Goal: Task Accomplishment & Management: Use online tool/utility

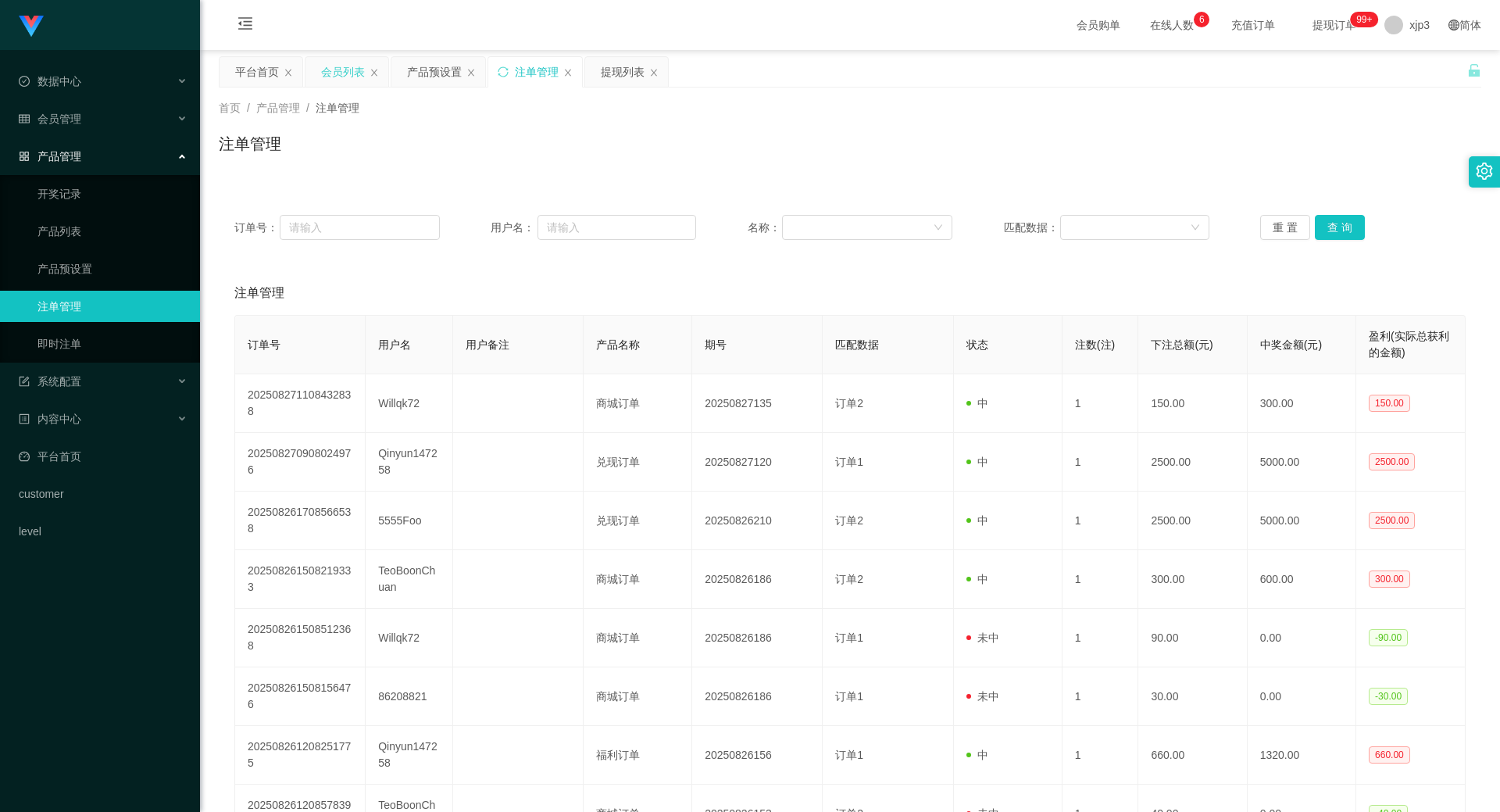
click at [341, 71] on div "会员列表" at bounding box center [343, 72] width 44 height 29
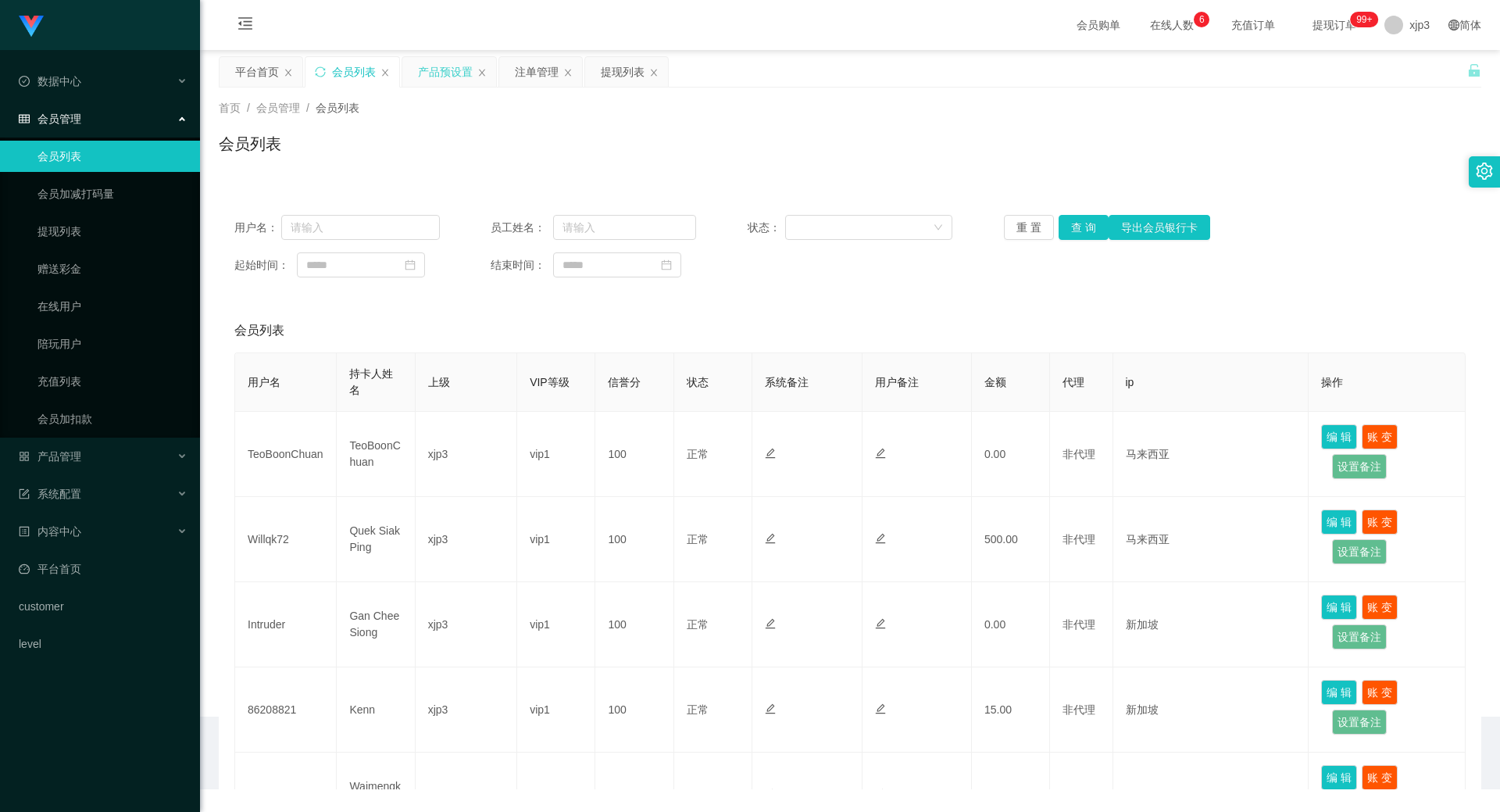
click at [449, 77] on div "产品预设置" at bounding box center [445, 72] width 55 height 29
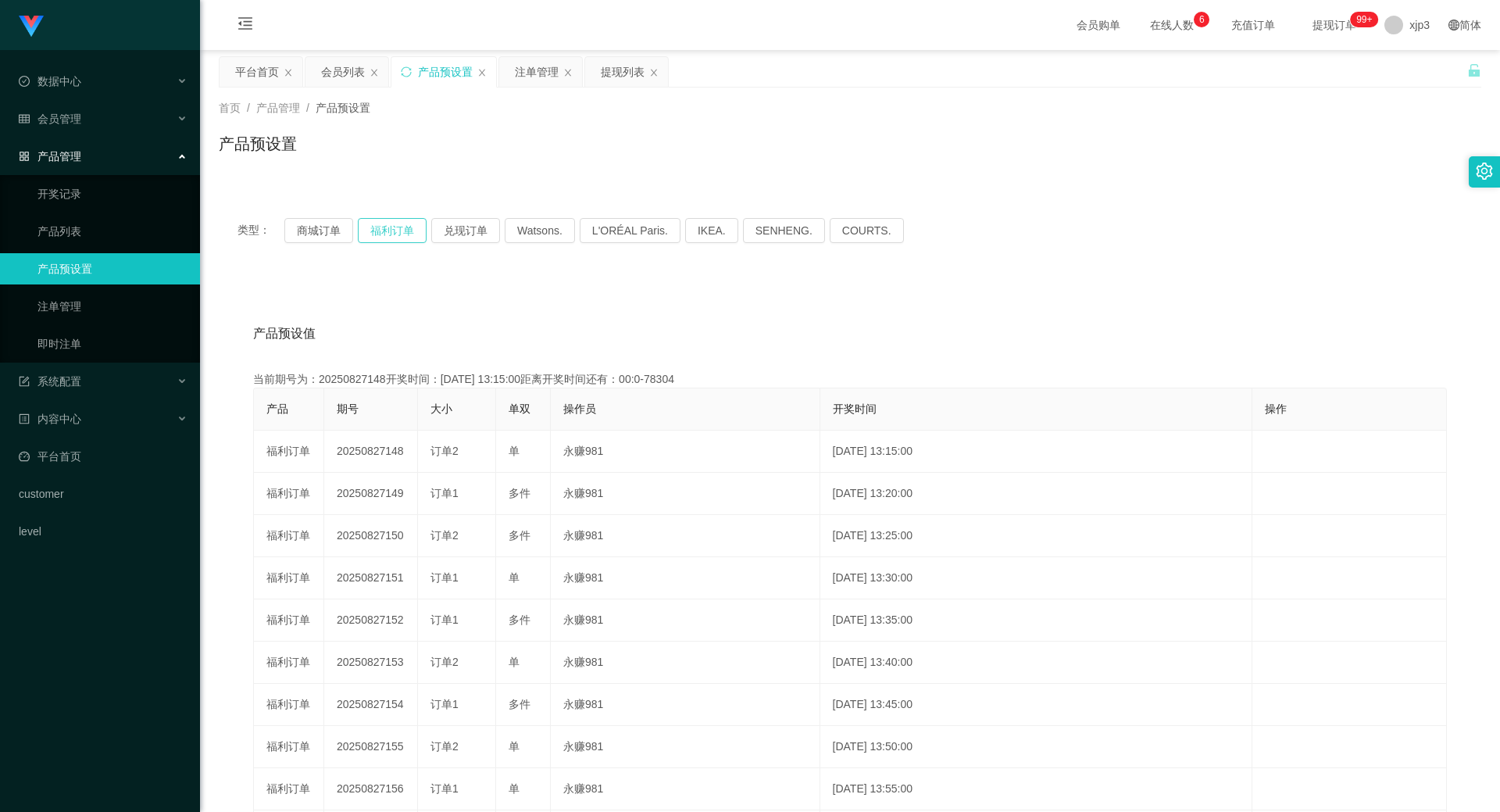
click at [393, 230] on button "福利订单" at bounding box center [392, 230] width 69 height 25
click at [385, 230] on button "福利订单" at bounding box center [392, 230] width 69 height 25
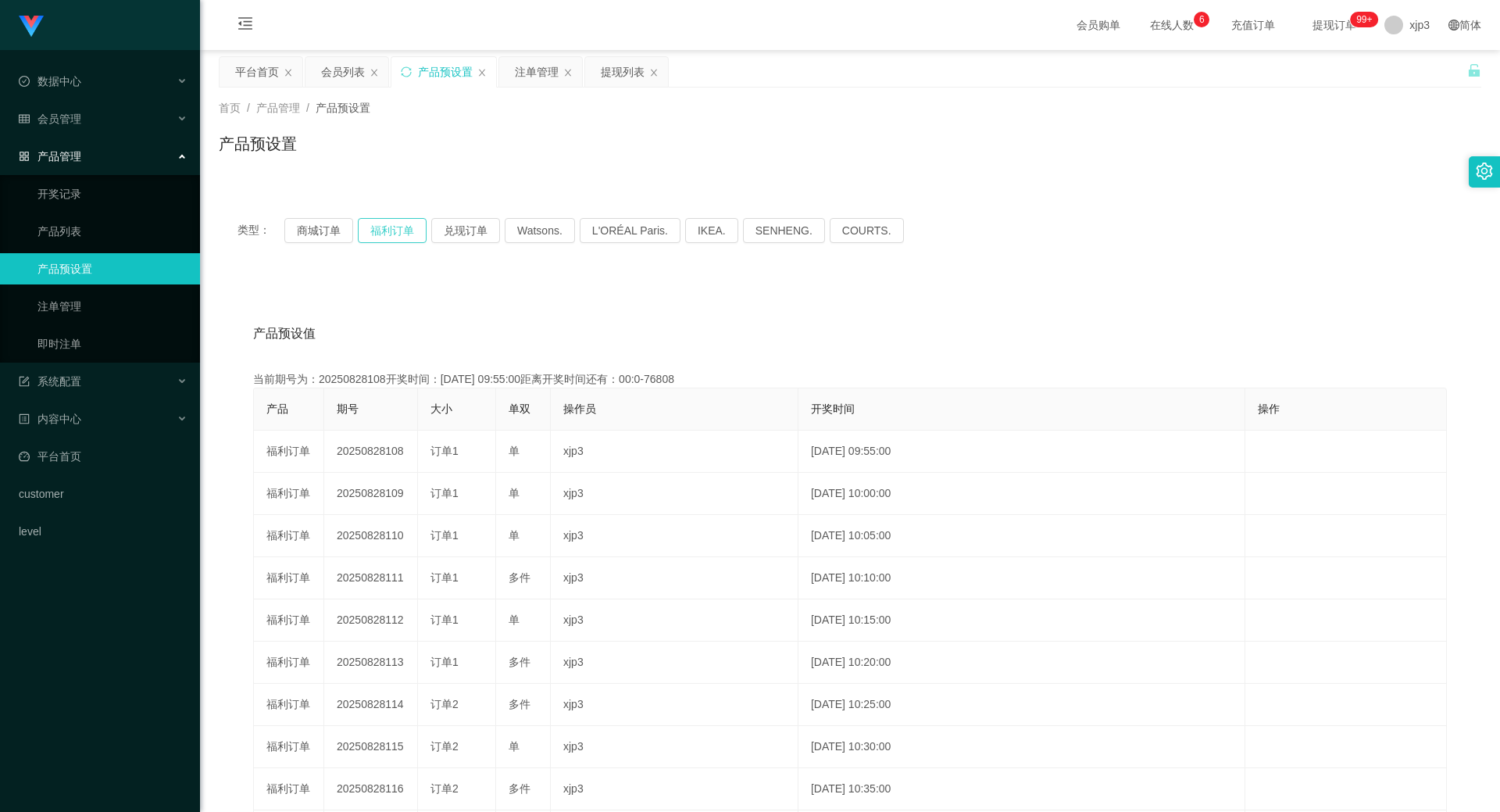
click at [385, 230] on button "福利订单" at bounding box center [392, 230] width 69 height 25
click at [619, 77] on div "提现列表" at bounding box center [623, 72] width 44 height 29
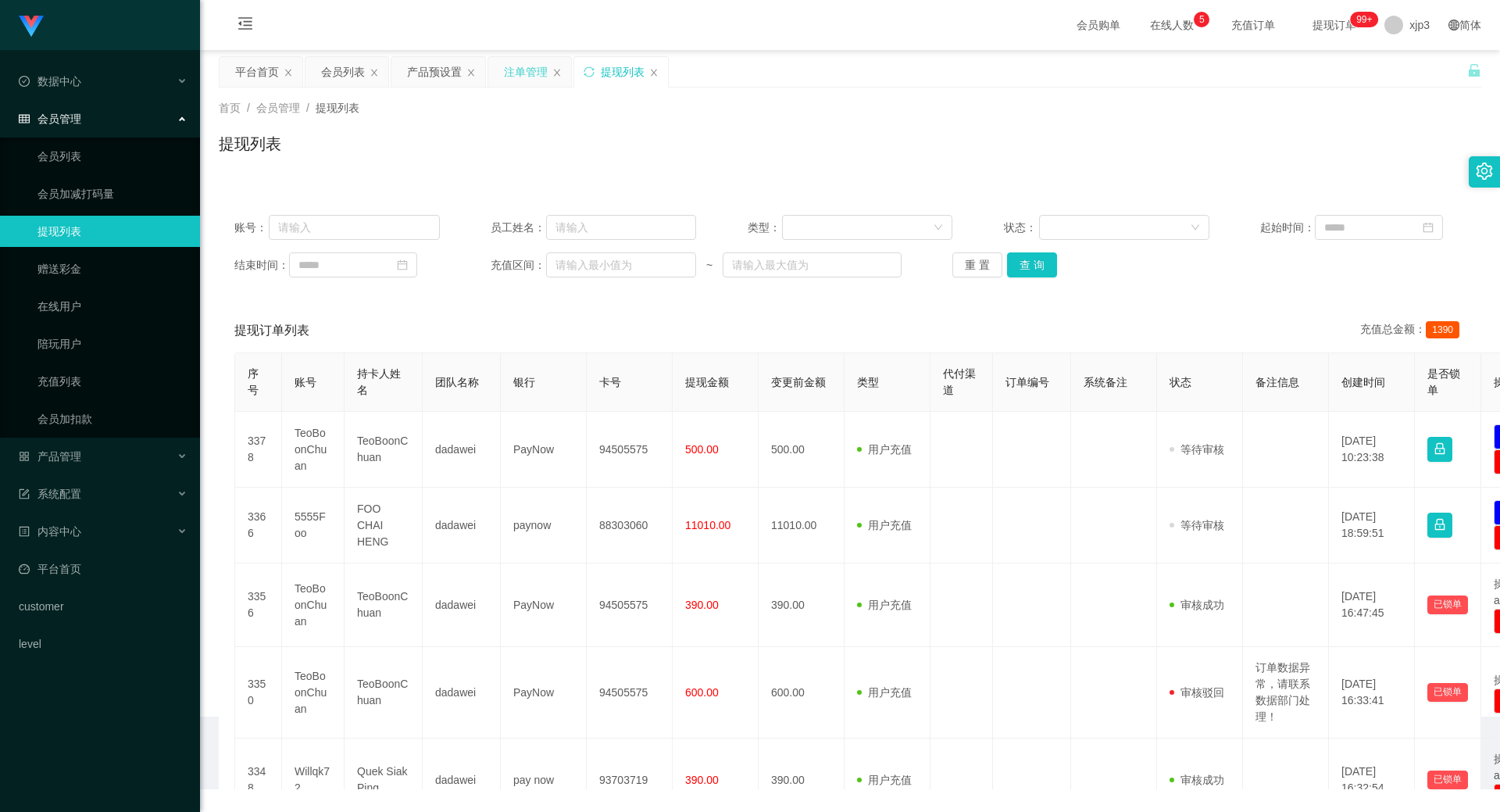
click at [525, 73] on div "注单管理" at bounding box center [526, 72] width 44 height 29
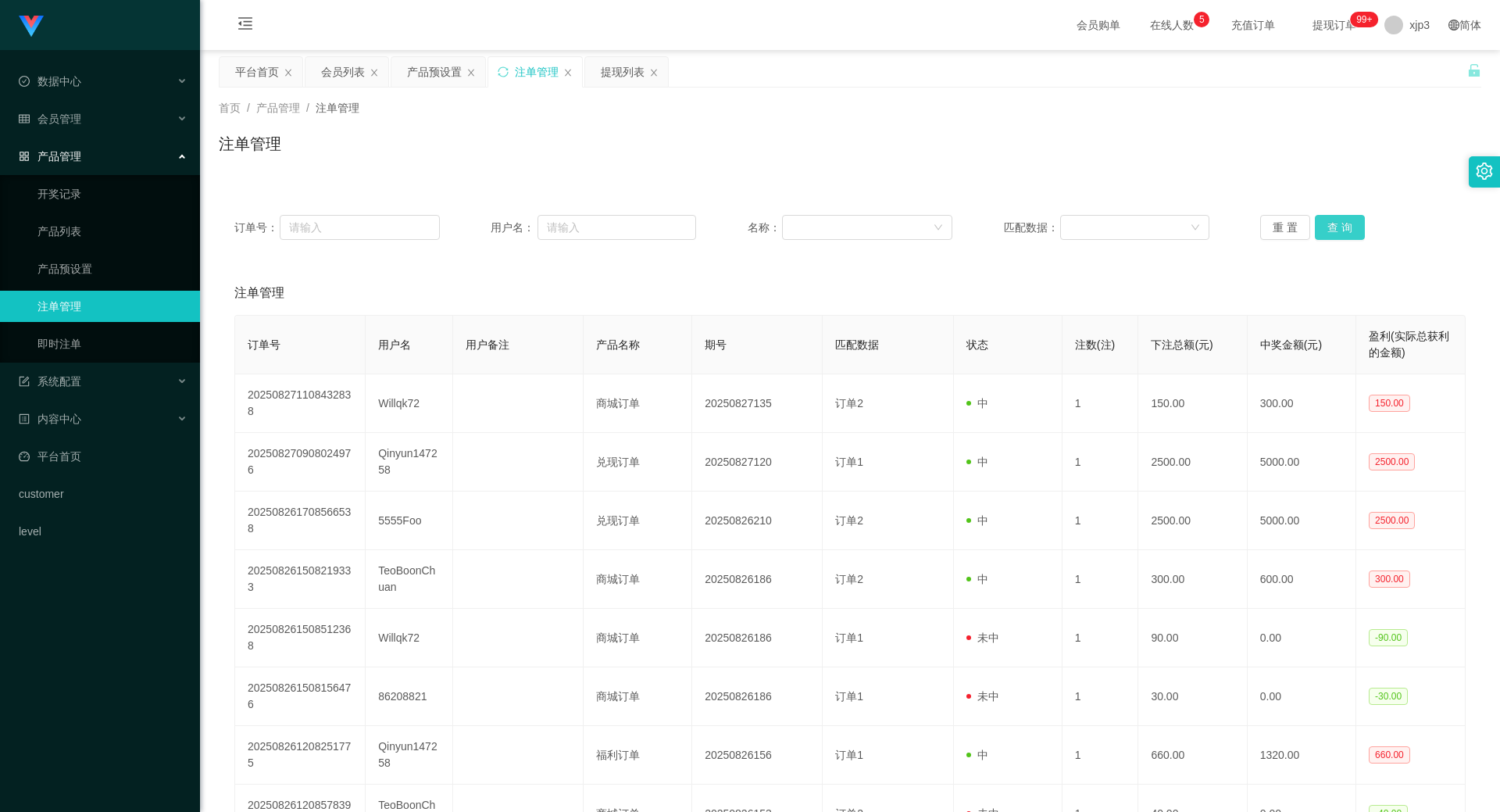
click at [772, 230] on button "查 询" at bounding box center [1339, 227] width 50 height 25
click at [772, 230] on div "重 置 查 询" at bounding box center [1363, 227] width 206 height 25
click at [772, 229] on button "查 询" at bounding box center [1339, 227] width 50 height 25
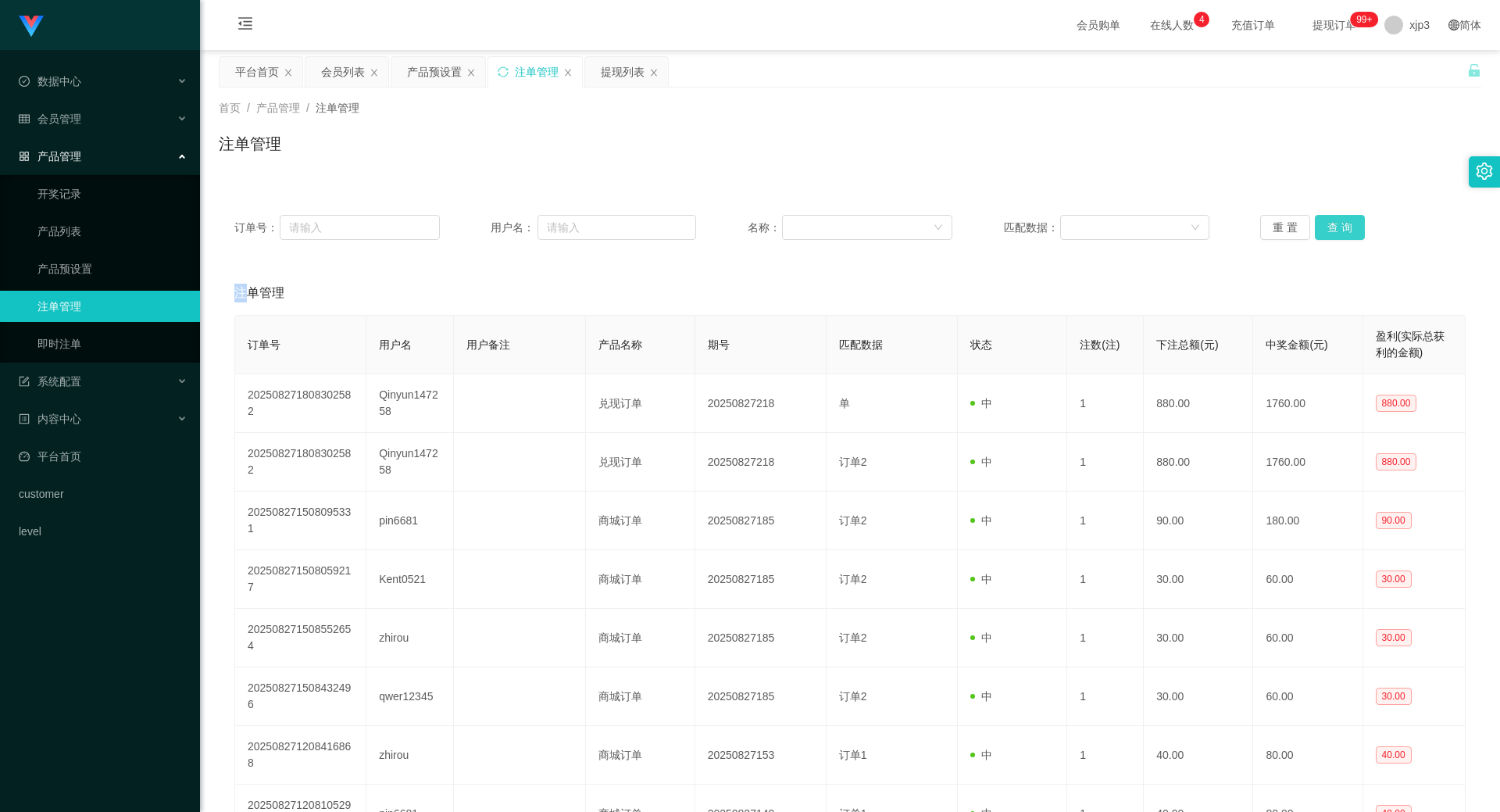
click at [772, 229] on button "查 询" at bounding box center [1339, 227] width 50 height 25
click at [772, 228] on button "查 询" at bounding box center [1339, 227] width 50 height 25
click at [772, 228] on div "重 置 查 询" at bounding box center [1363, 227] width 206 height 25
click at [772, 228] on button "查 询" at bounding box center [1339, 227] width 50 height 25
click at [772, 226] on button "查 询" at bounding box center [1339, 227] width 50 height 25
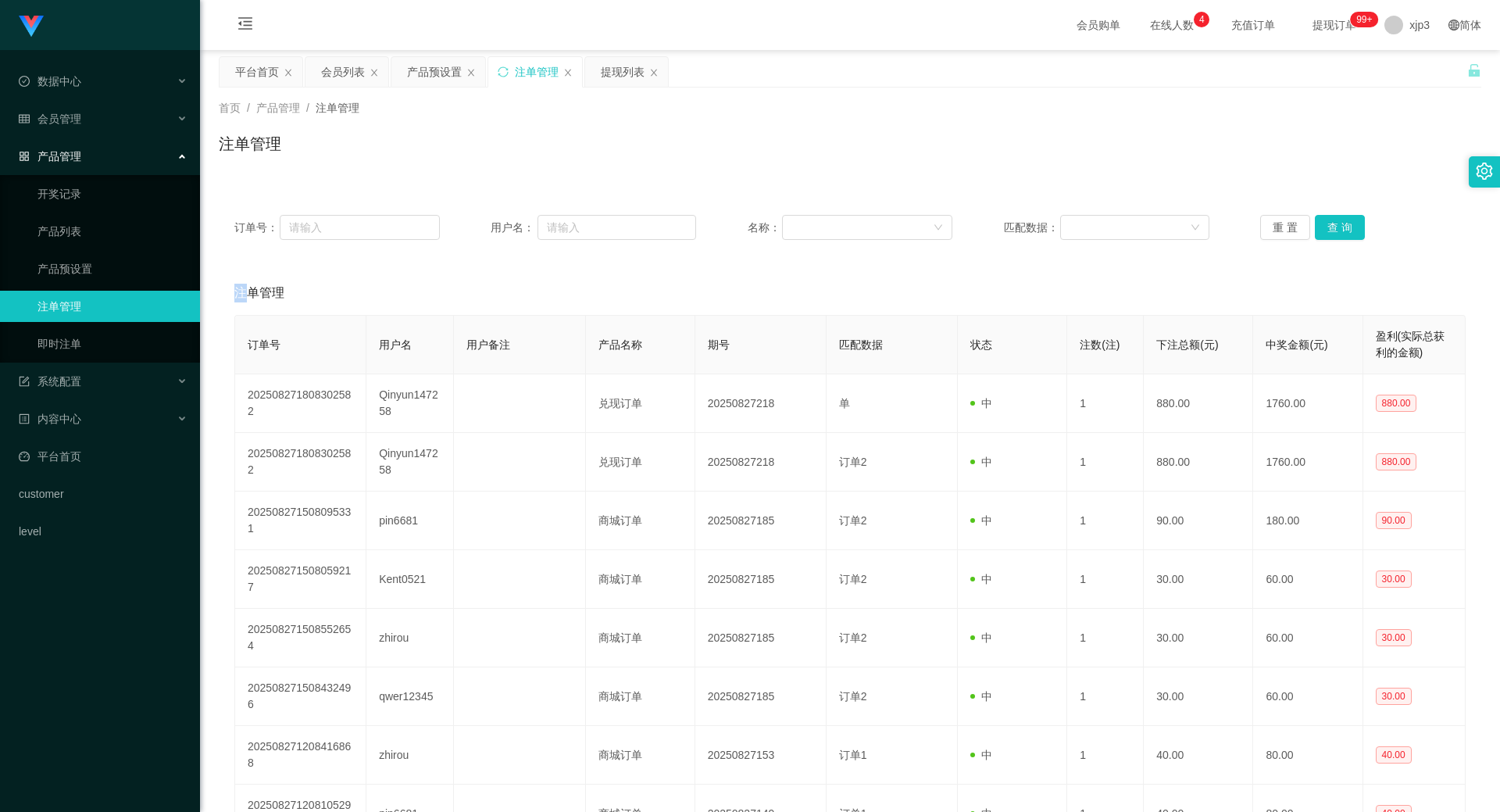
click at [772, 226] on div "重 置 查 询" at bounding box center [1363, 227] width 206 height 25
click at [772, 226] on button "查 询" at bounding box center [1339, 227] width 50 height 25
click at [772, 226] on div "重 置 查 询" at bounding box center [1363, 227] width 206 height 25
click at [772, 226] on button "查 询" at bounding box center [1339, 227] width 50 height 25
click at [772, 226] on div "重 置 查 询" at bounding box center [1363, 227] width 206 height 25
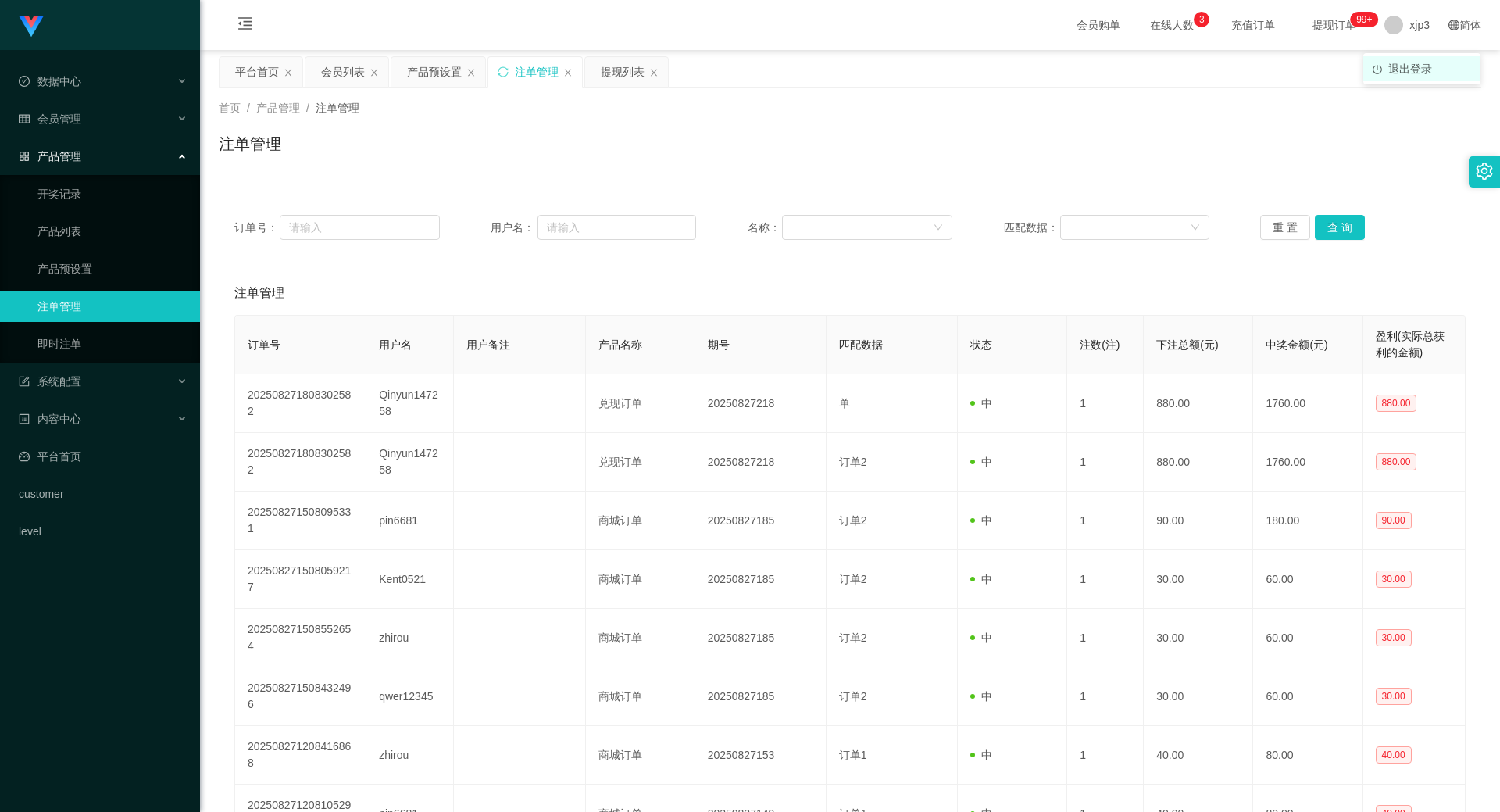
click at [772, 64] on span "退出登录" at bounding box center [1410, 69] width 44 height 12
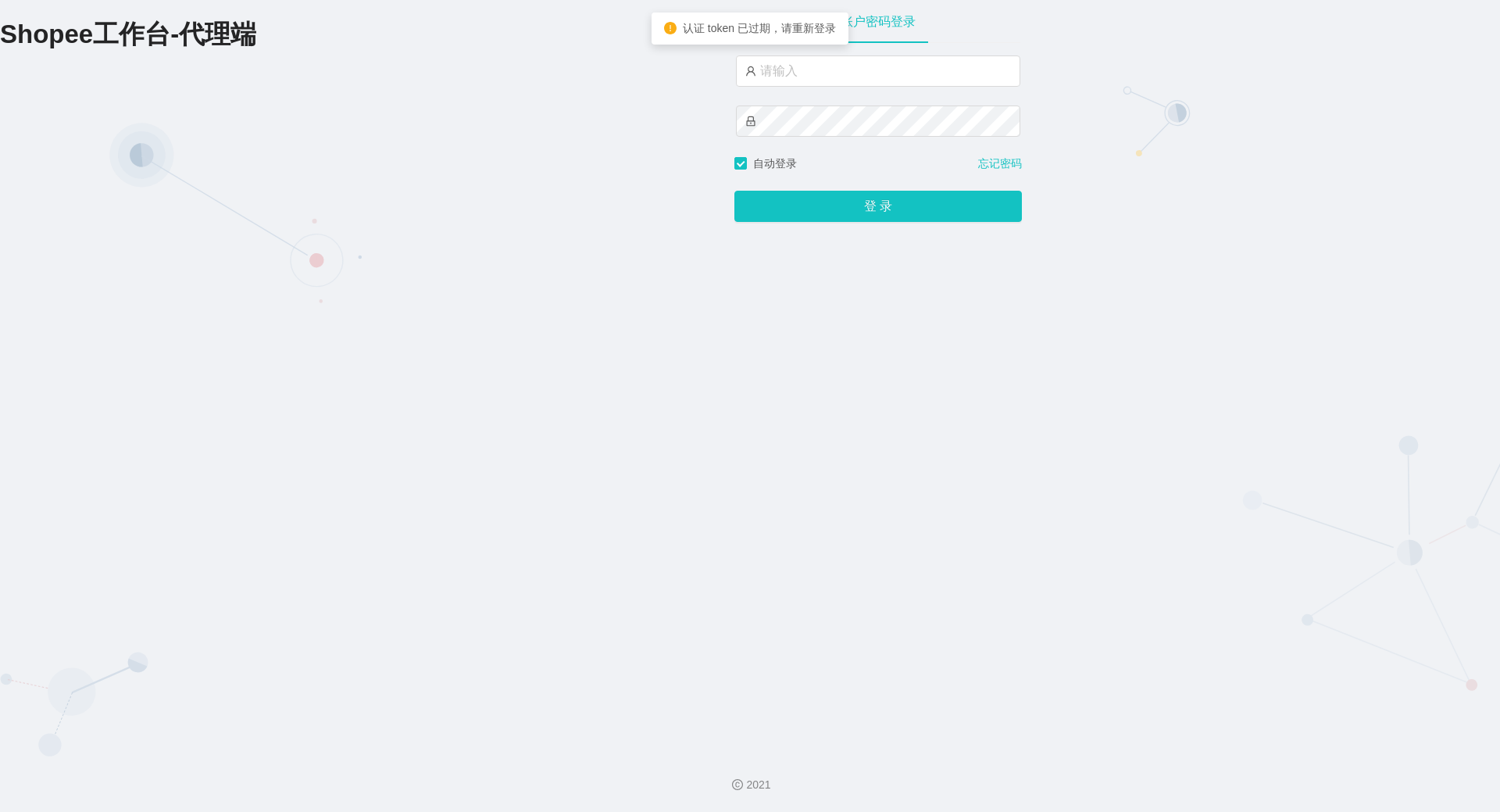
click at [772, 91] on div at bounding box center [878, 105] width 284 height 100
click at [772, 74] on input "text" at bounding box center [878, 71] width 284 height 31
type input "xjp8"
click at [734, 191] on button "登 录" at bounding box center [878, 206] width 287 height 31
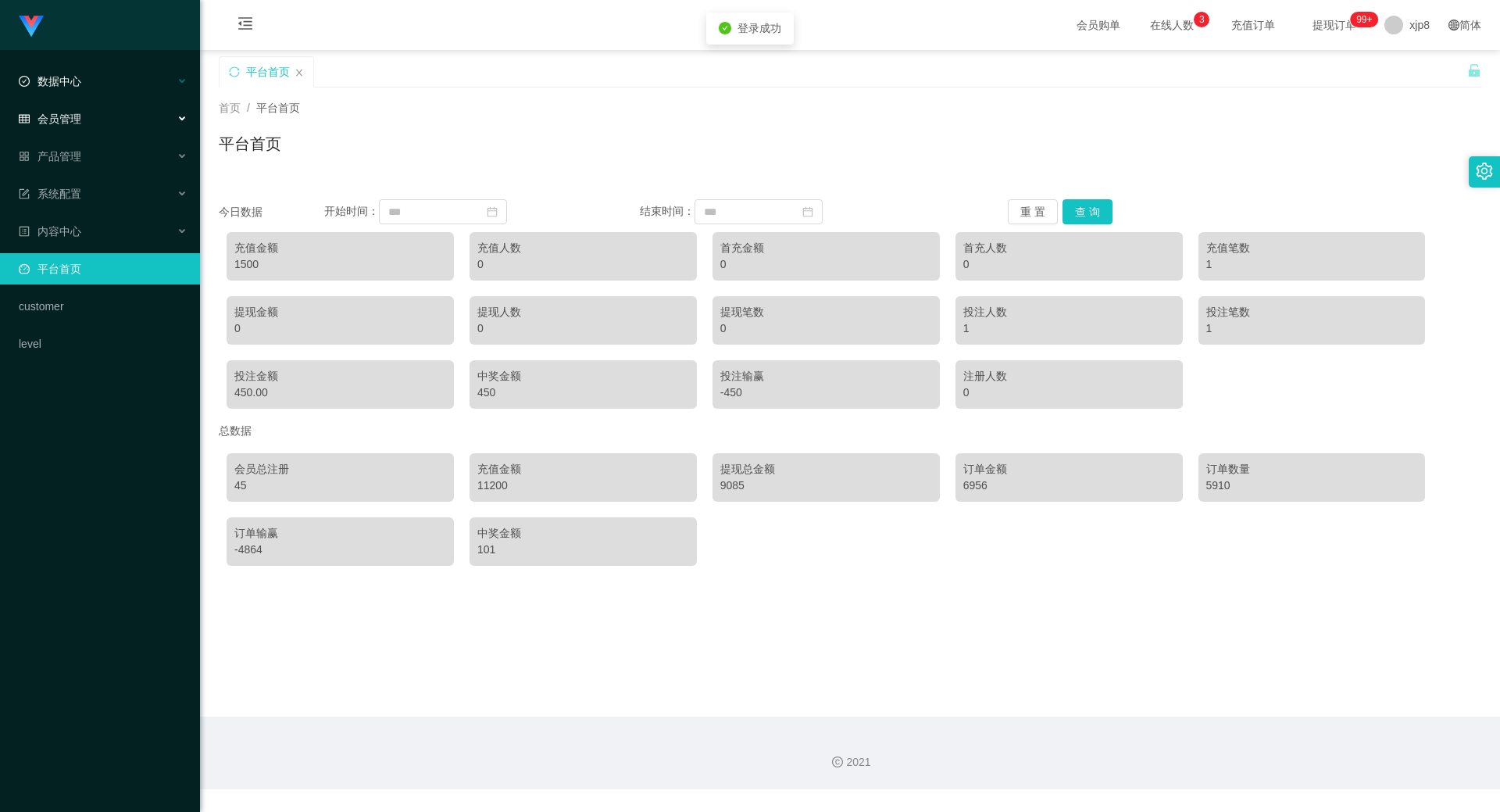
click at [87, 87] on div "数据中心" at bounding box center [100, 81] width 200 height 31
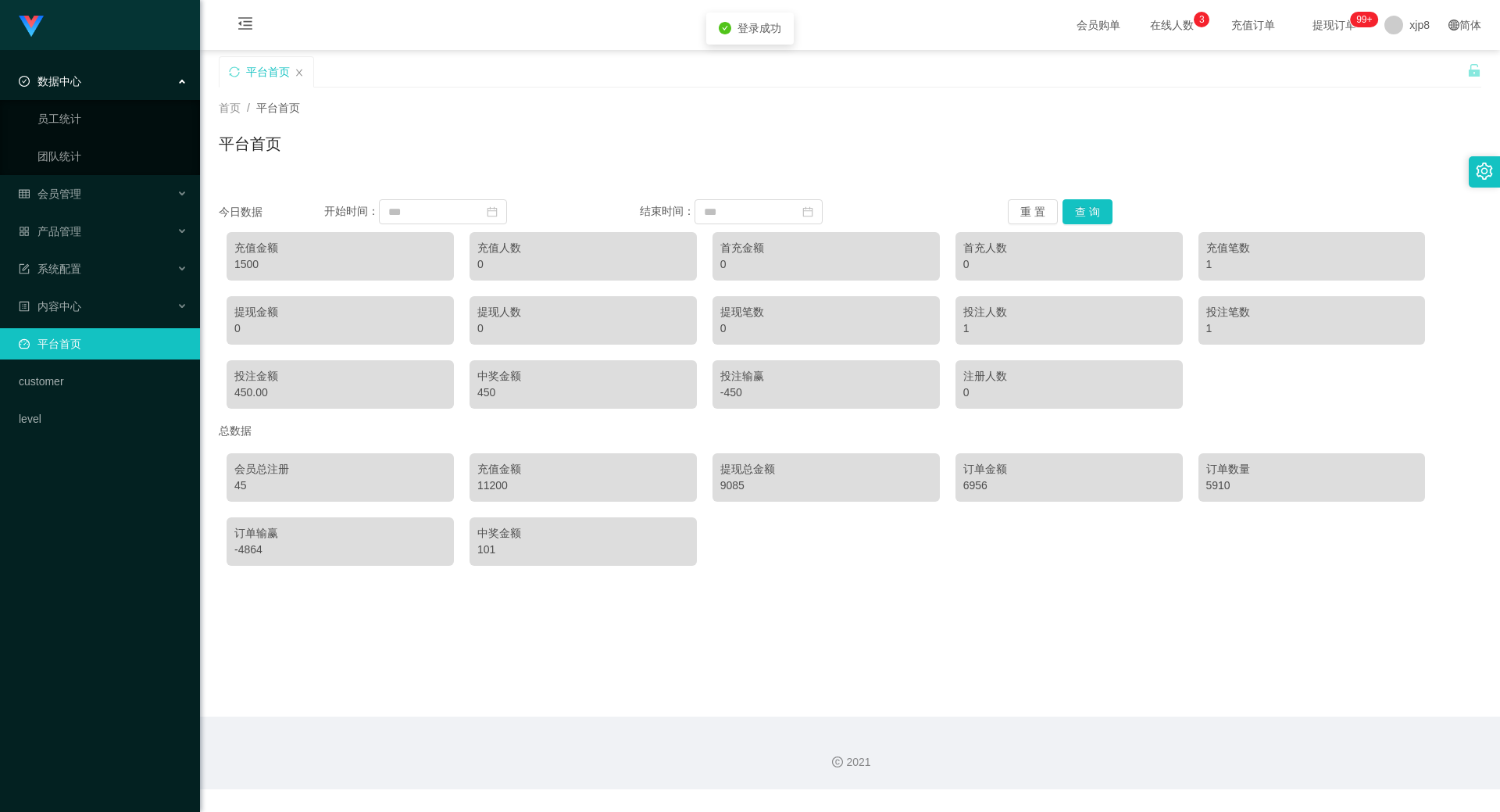
click at [107, 135] on ul "员工统计 团队统计" at bounding box center [100, 138] width 200 height 75
click at [94, 175] on li "数据中心 员工统计 团队统计" at bounding box center [100, 120] width 200 height 109
drag, startPoint x: 101, startPoint y: 192, endPoint x: 88, endPoint y: 224, distance: 34.5
click at [102, 192] on div "会员管理" at bounding box center [100, 193] width 200 height 31
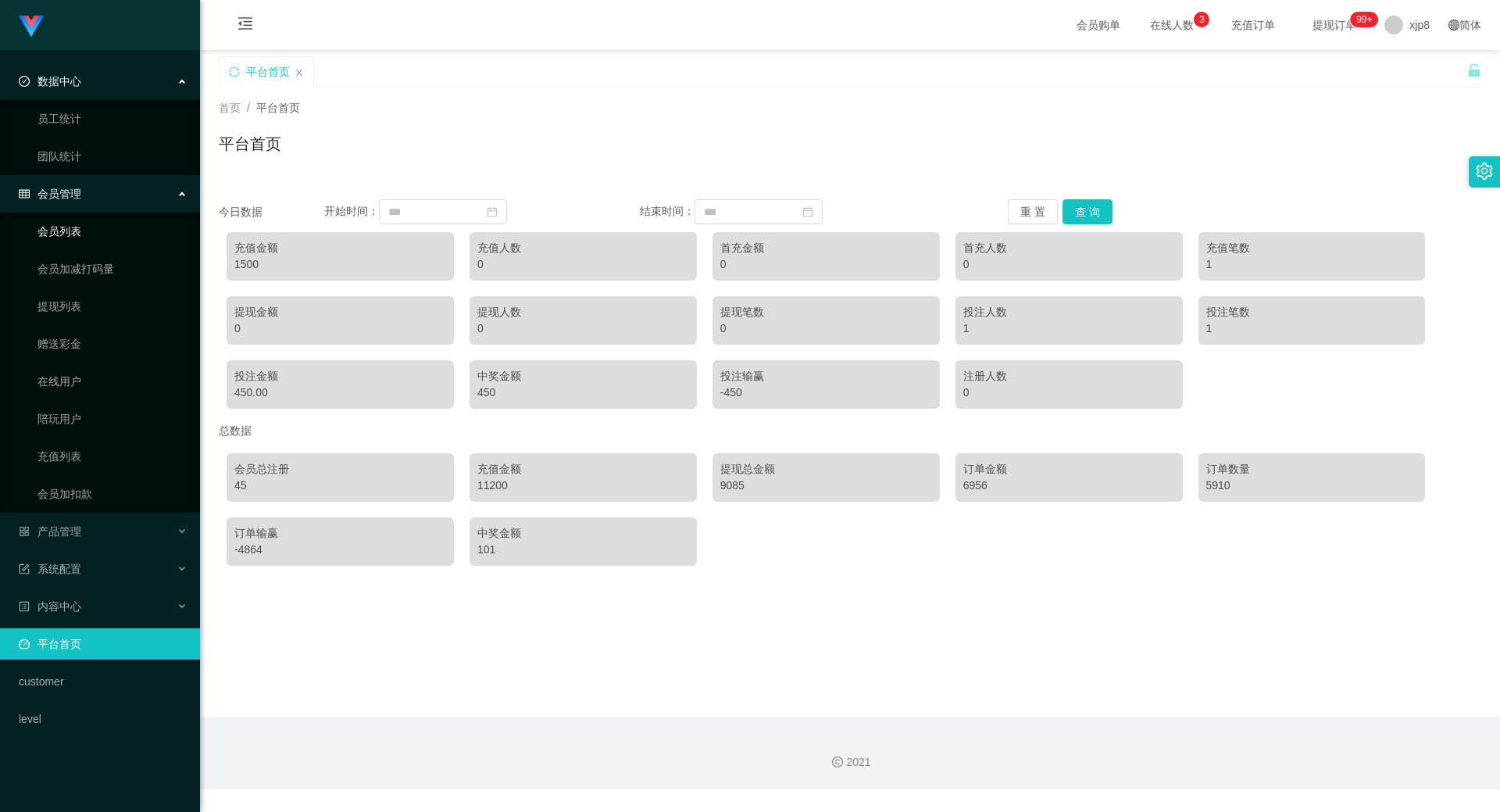
click at [101, 232] on link "会员列表" at bounding box center [113, 231] width 150 height 31
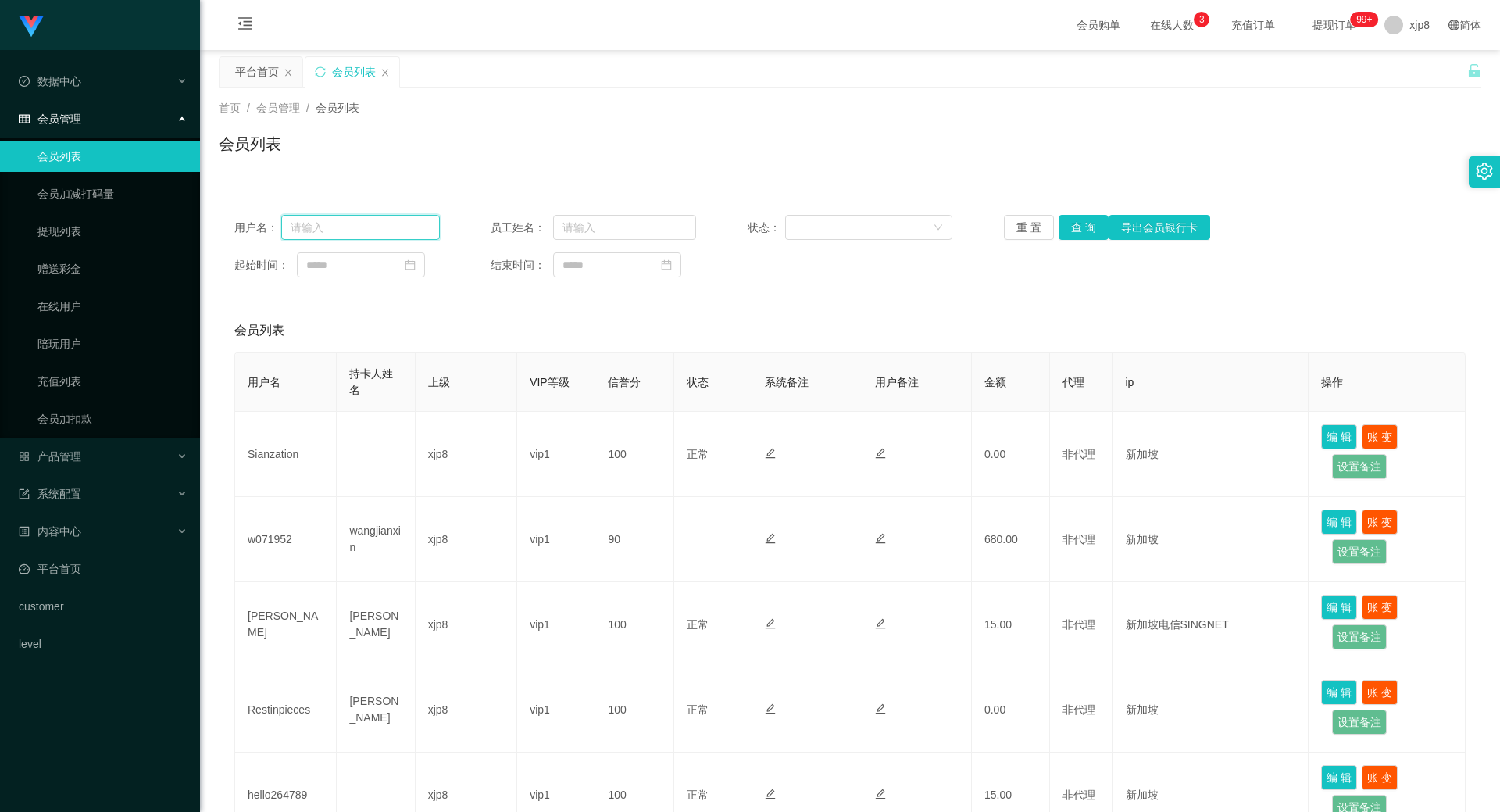
click at [393, 230] on input "text" at bounding box center [361, 227] width 158 height 25
paste input "win6369"
type input "win6369"
click at [772, 233] on button "查 询" at bounding box center [1083, 227] width 50 height 25
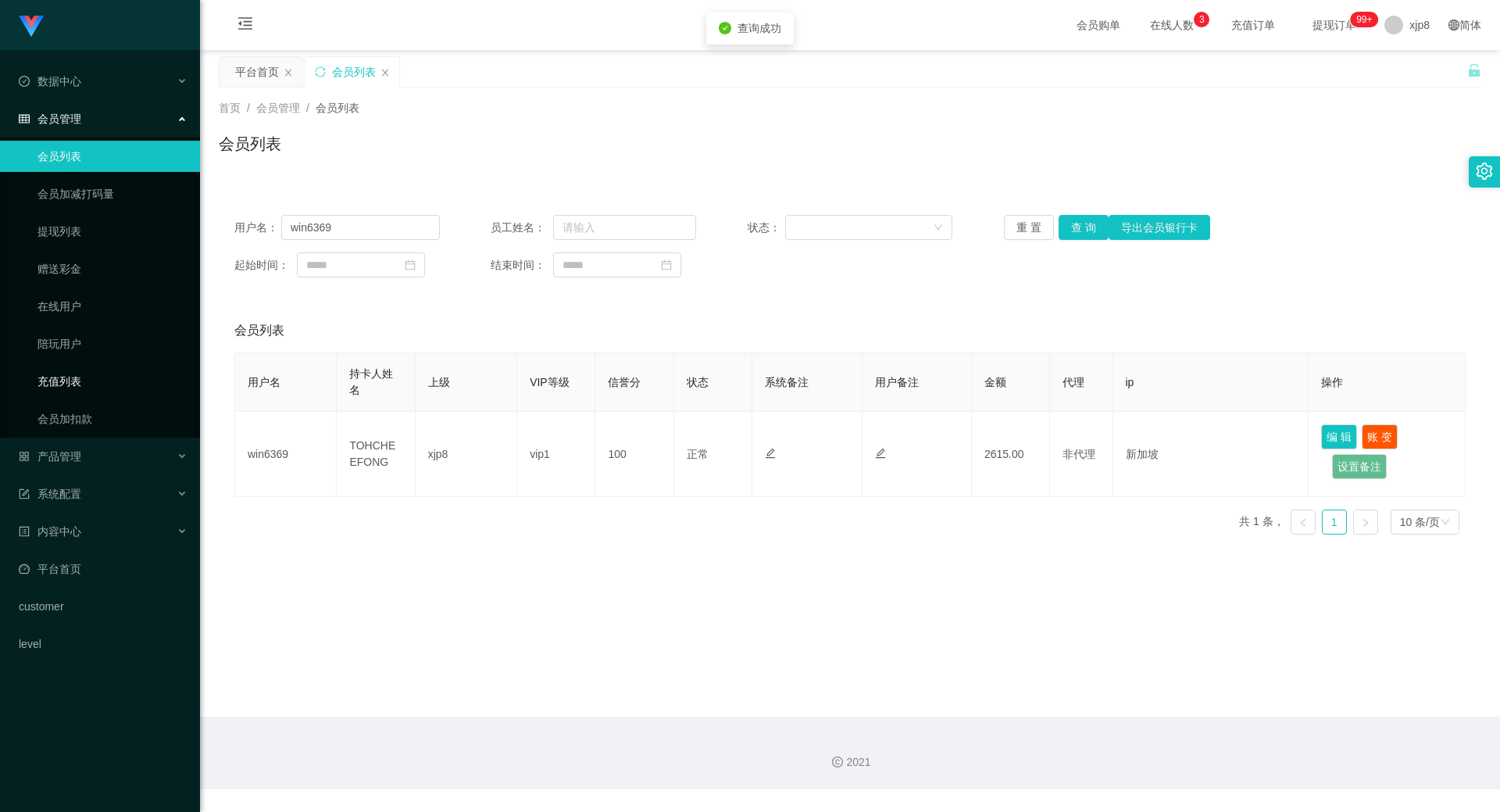
click at [103, 378] on link "充值列表" at bounding box center [113, 381] width 150 height 31
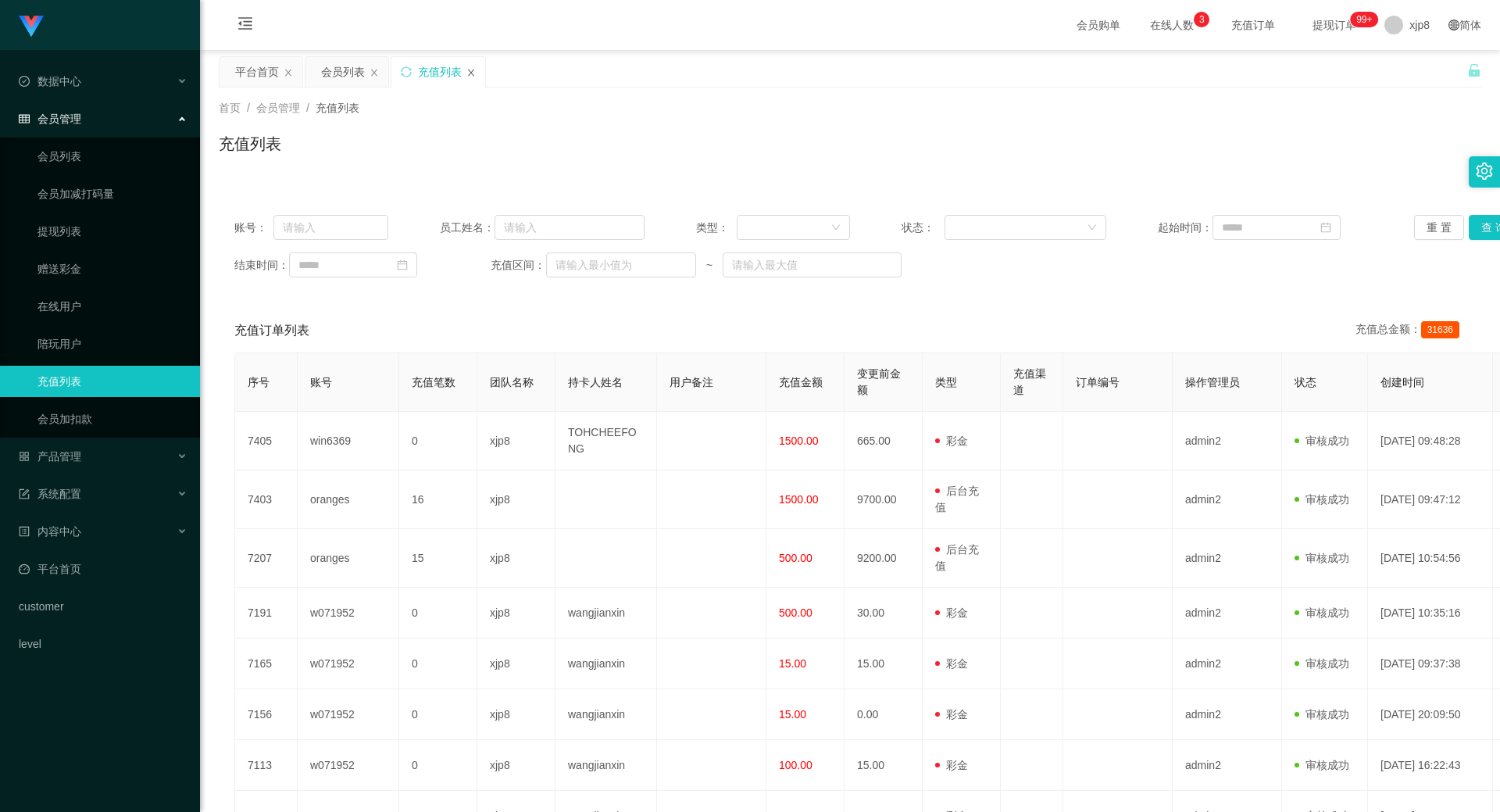
click at [473, 70] on icon "图标: close" at bounding box center [471, 72] width 9 height 9
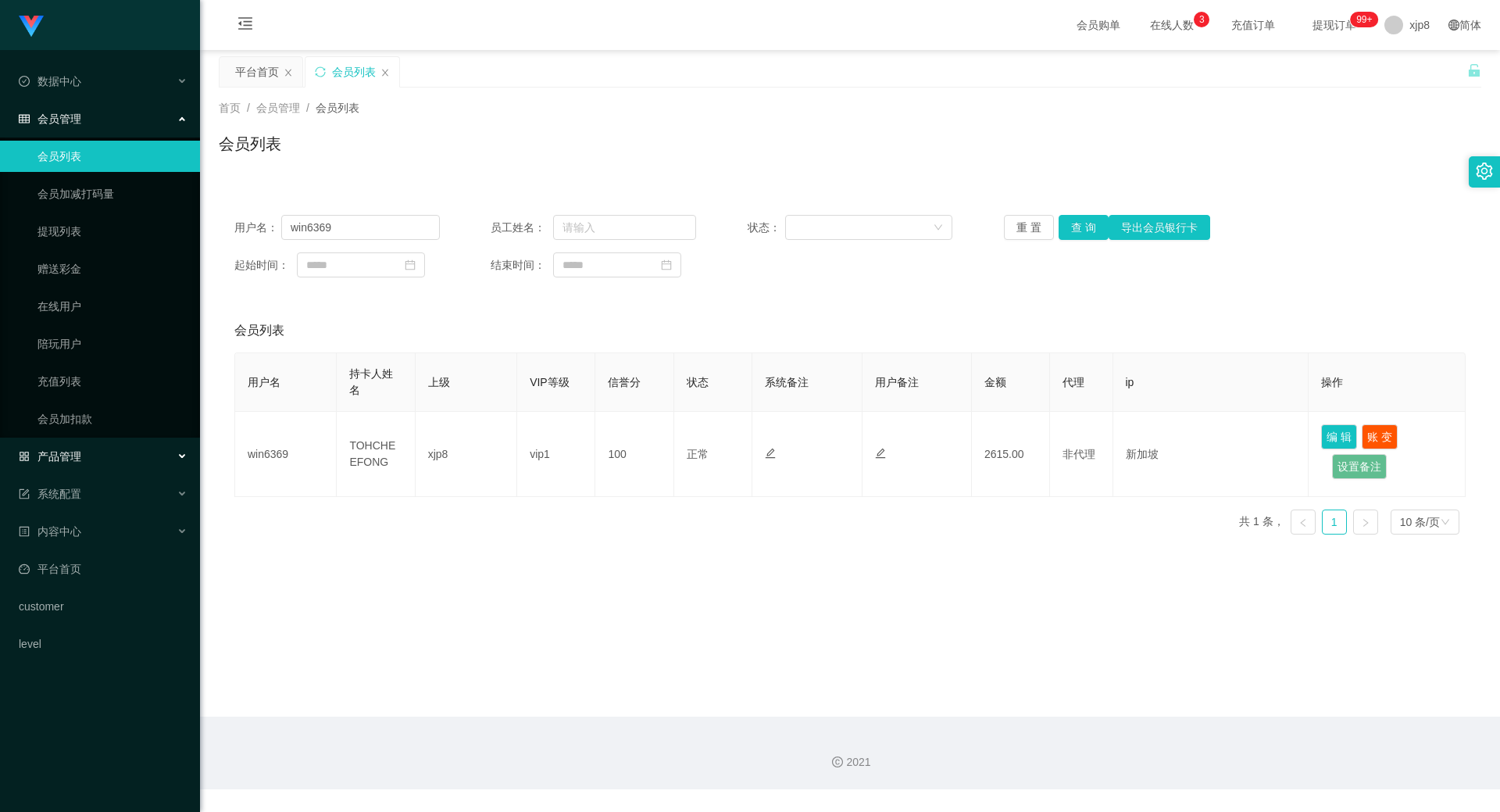
click at [109, 448] on div "产品管理" at bounding box center [100, 456] width 200 height 31
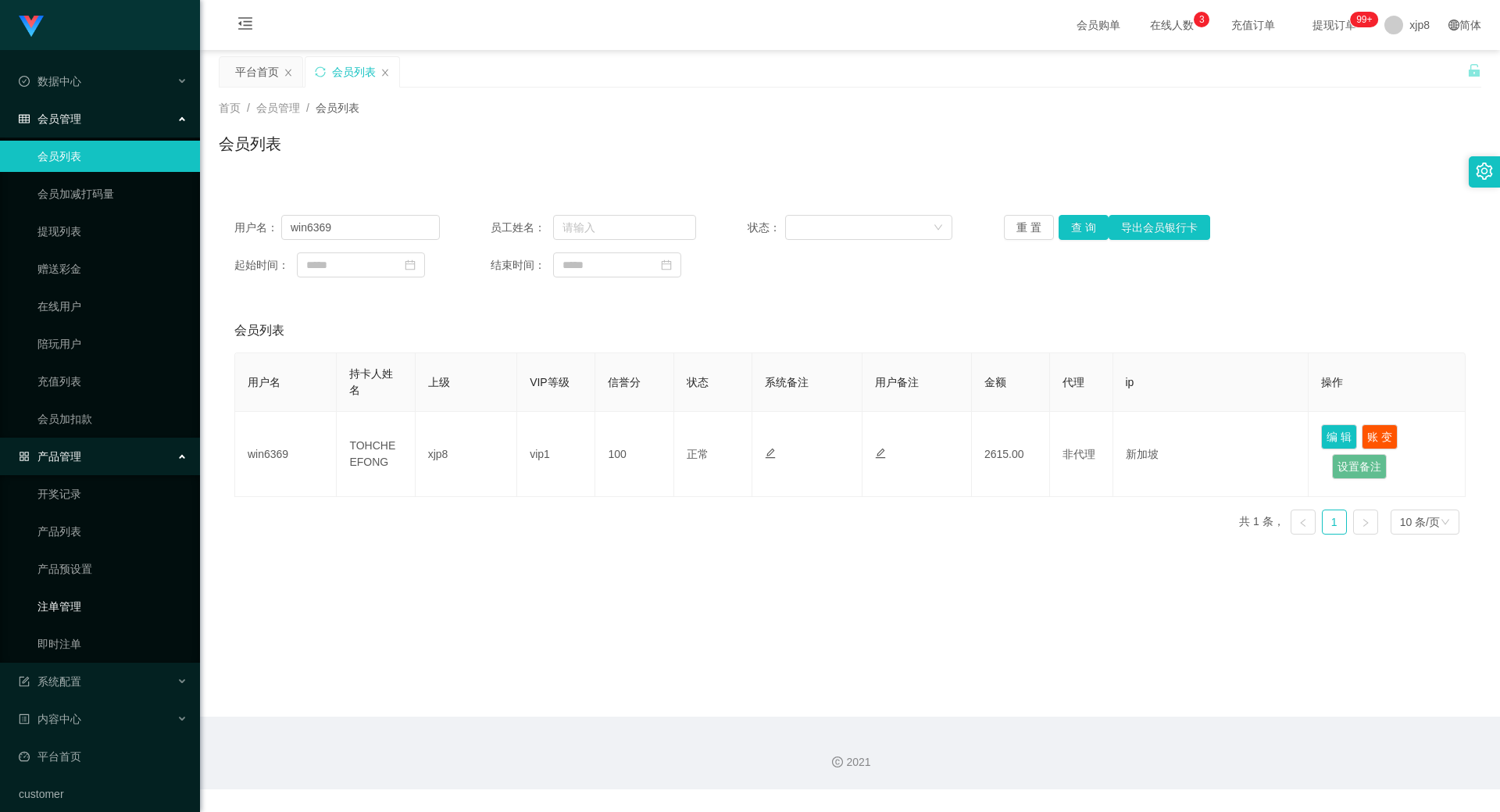
click at [89, 601] on link "注单管理" at bounding box center [113, 606] width 150 height 31
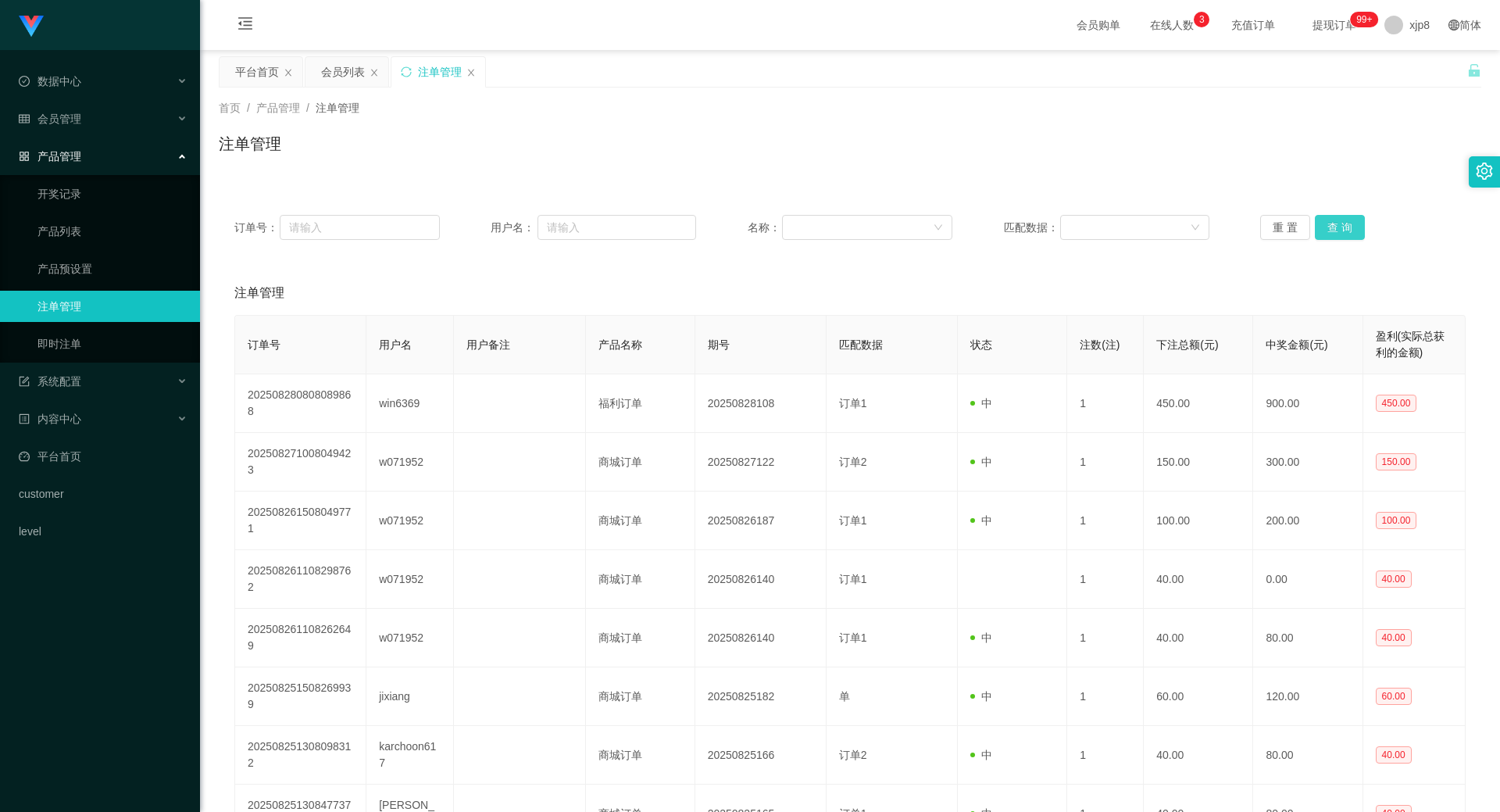
click at [772, 229] on button "查 询" at bounding box center [1339, 227] width 50 height 25
click at [772, 224] on button "查 询" at bounding box center [1339, 227] width 50 height 25
click at [772, 224] on button "查 询" at bounding box center [1348, 227] width 67 height 25
click at [772, 224] on div "重 置 查 询" at bounding box center [1363, 227] width 206 height 25
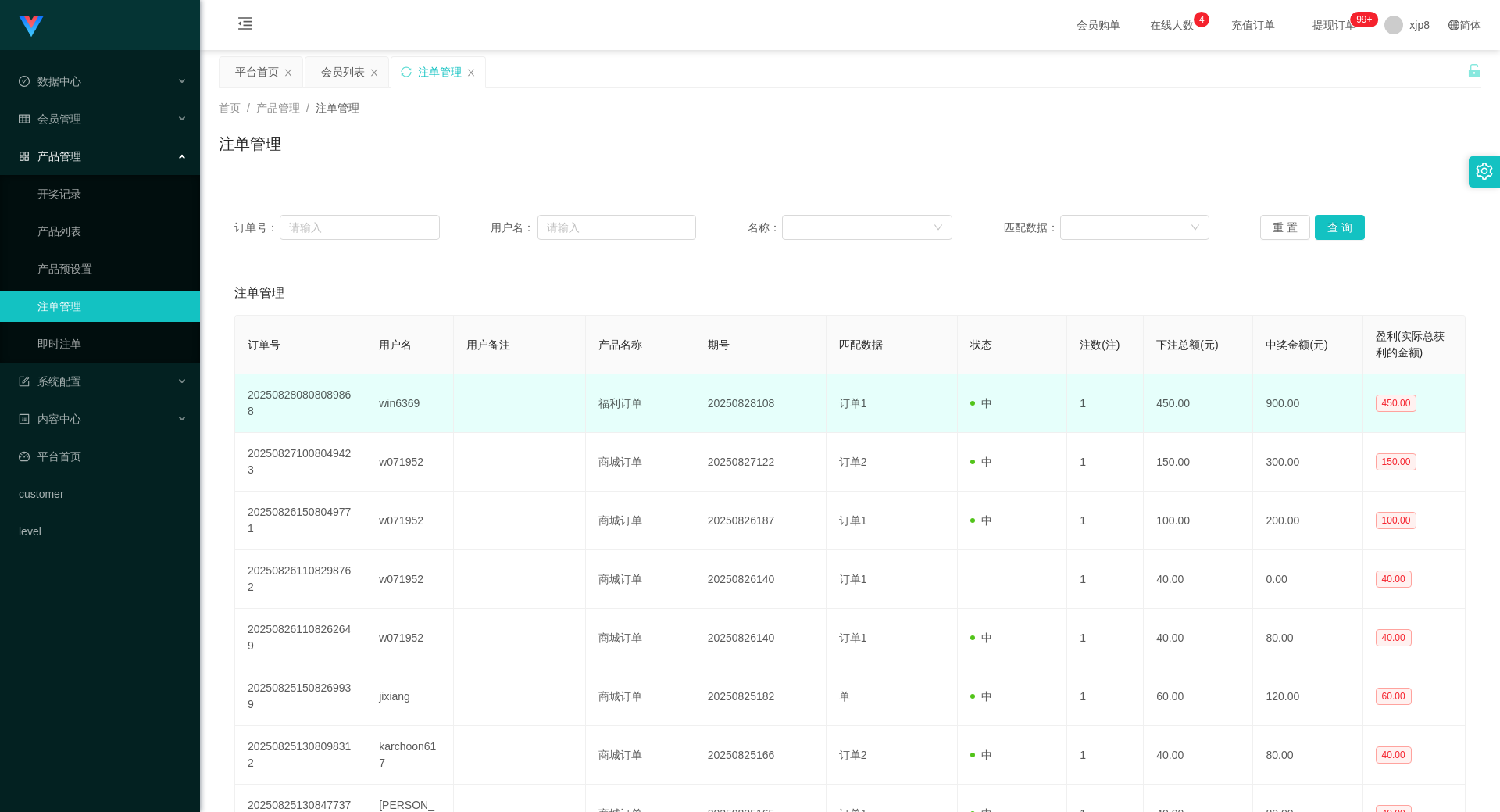
click at [402, 403] on td "win6369" at bounding box center [410, 404] width 87 height 59
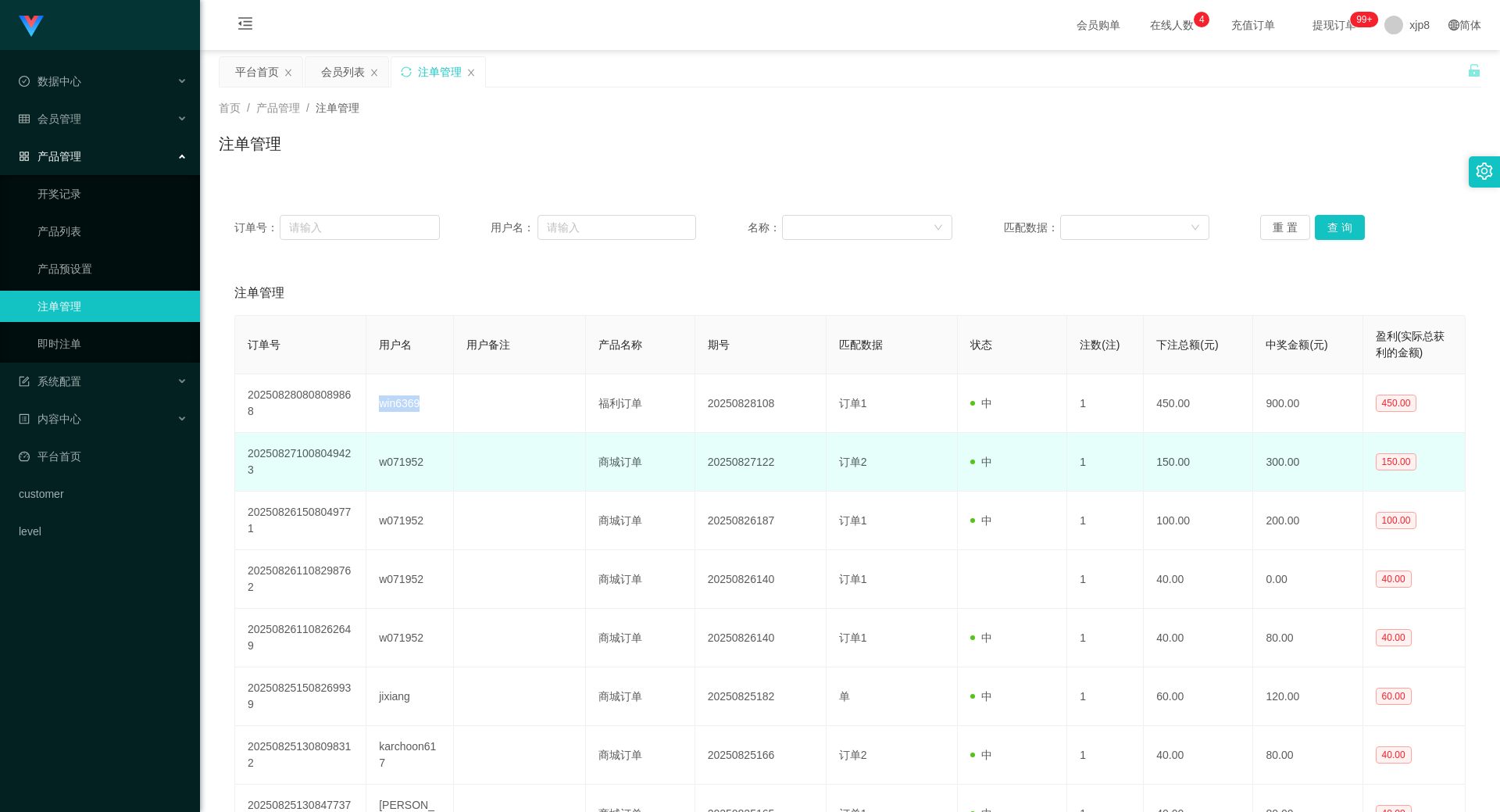
copy td "win6369"
